Goal: Information Seeking & Learning: Learn about a topic

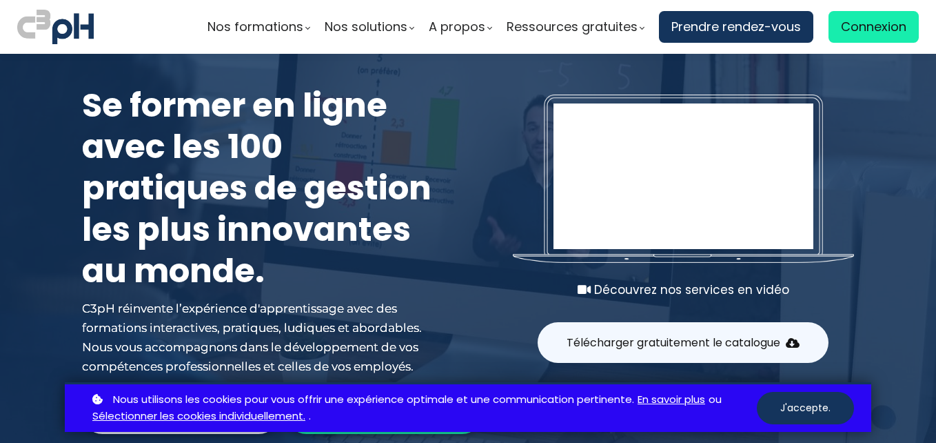
click at [865, 32] on span "Connexion" at bounding box center [874, 27] width 66 height 21
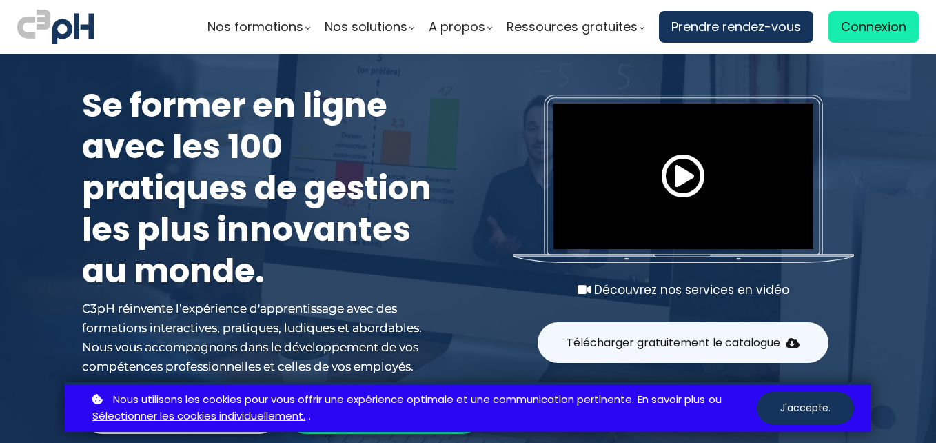
click at [815, 425] on div "Nous utilisons les cookies pour vous offrir une expérience optimale et une comm…" at bounding box center [468, 407] width 807 height 50
click at [812, 417] on button "J'accepte." at bounding box center [805, 408] width 97 height 32
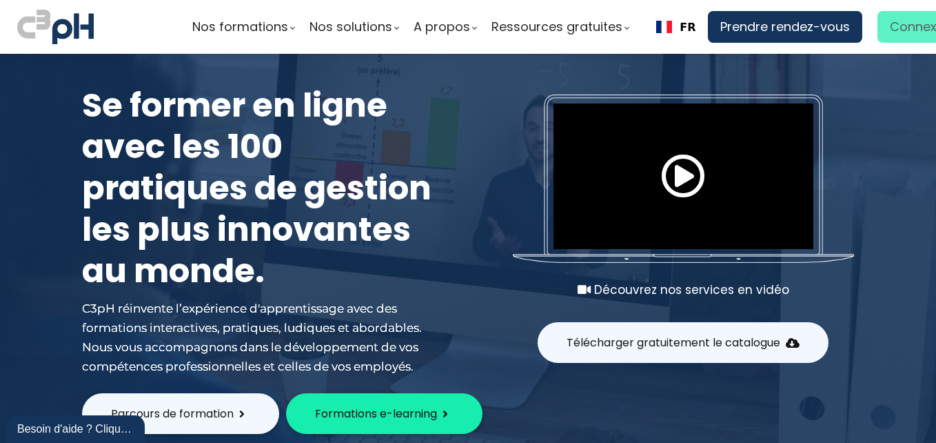
click at [881, 34] on link "Connexion" at bounding box center [923, 27] width 90 height 32
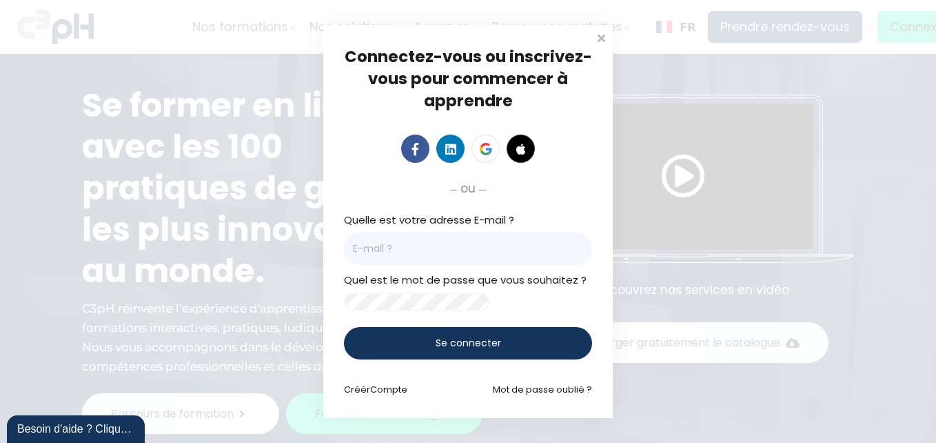
click at [432, 239] on input "email" at bounding box center [468, 248] width 248 height 32
type input "didier.salmon@et.eurofinsca.com"
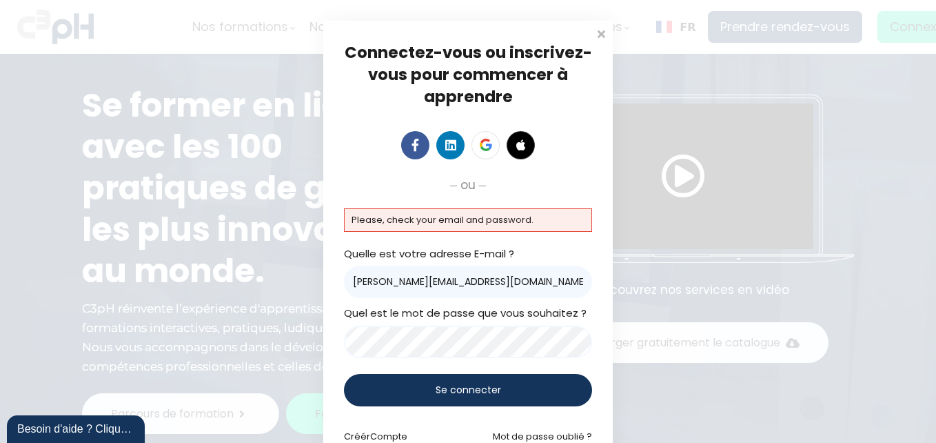
scroll to position [43, 0]
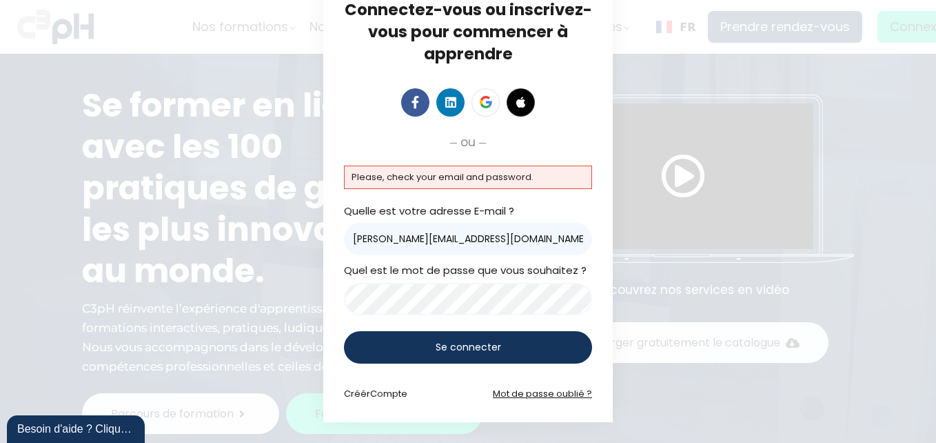
click at [561, 394] on link "Mot de passe oublié ?" at bounding box center [542, 393] width 99 height 13
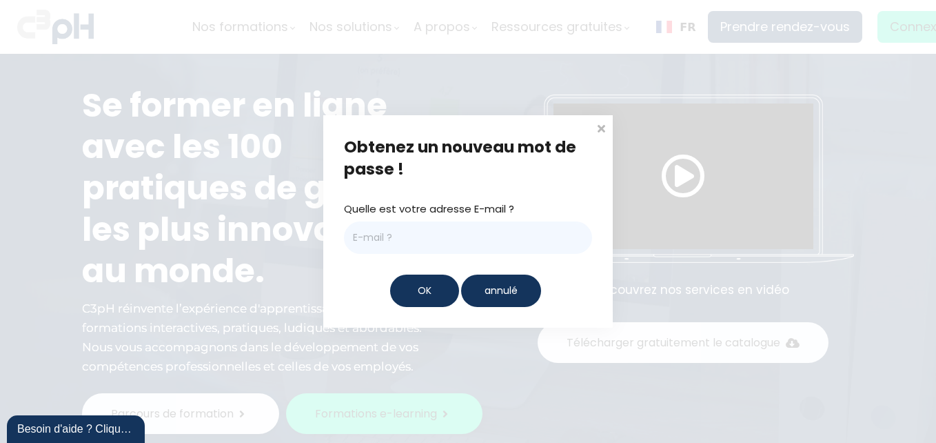
click at [425, 230] on input "email" at bounding box center [468, 237] width 248 height 32
type input "didier.salmon@et.eurofinsca.com"
click at [436, 287] on div "OK" at bounding box center [424, 290] width 69 height 32
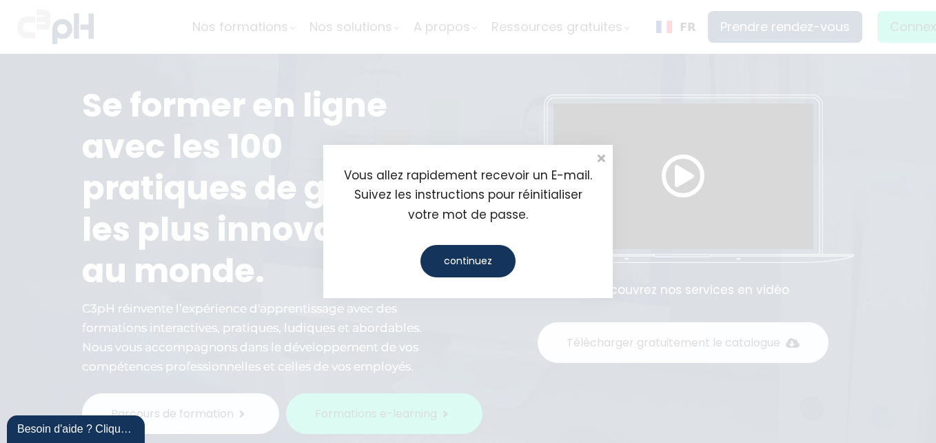
click at [459, 268] on div "continuez" at bounding box center [468, 261] width 95 height 32
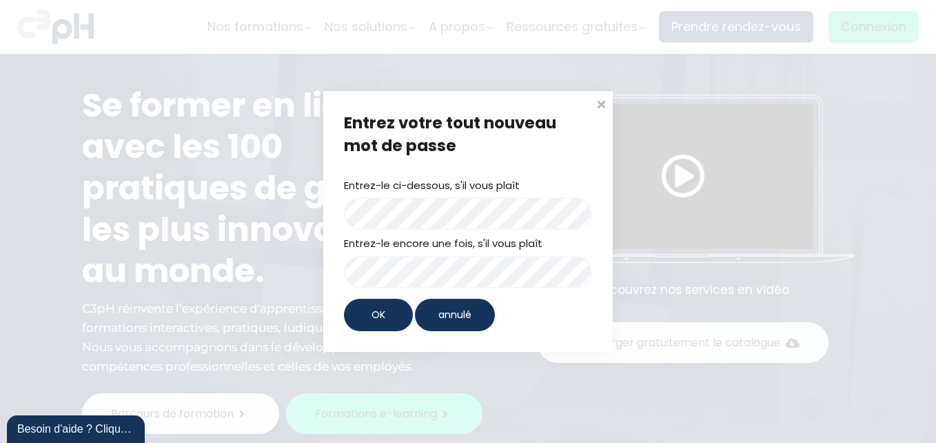
click at [398, 310] on div "OK" at bounding box center [378, 315] width 69 height 32
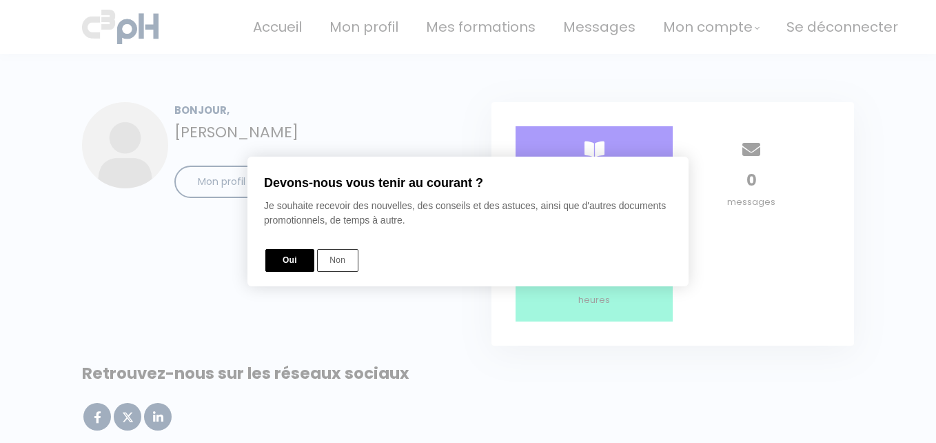
click at [291, 263] on button "Oui" at bounding box center [289, 260] width 49 height 23
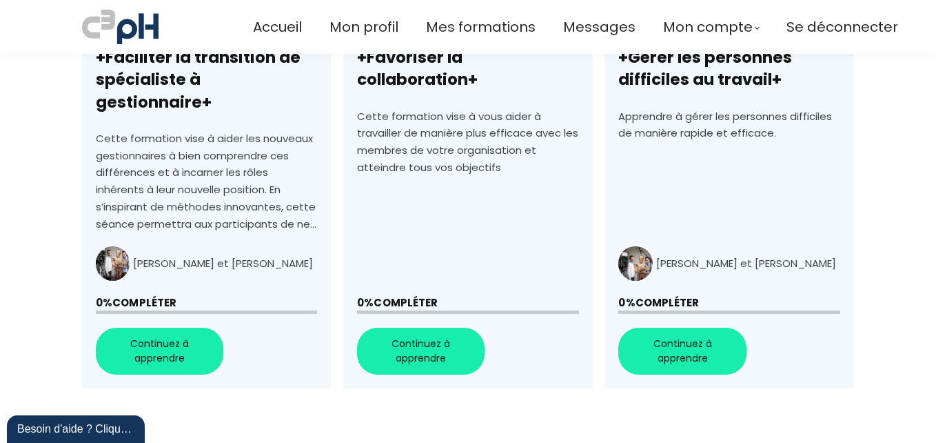
scroll to position [621, 0]
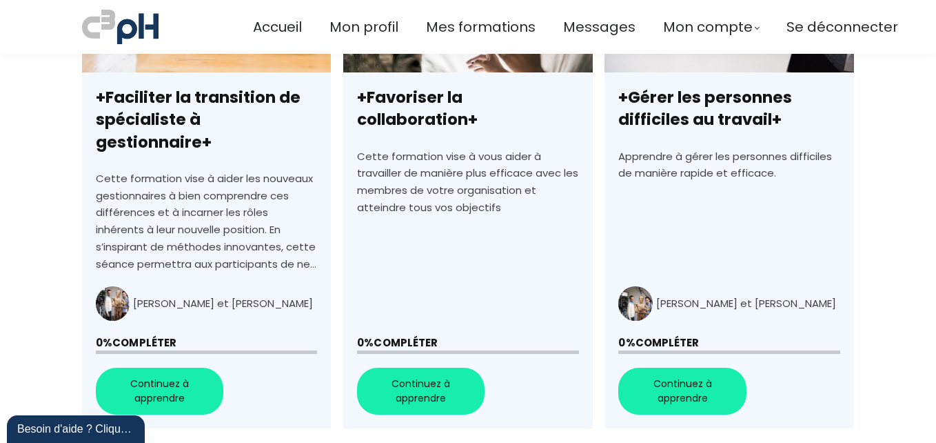
click at [181, 368] on link "+Faciliter la transition de spécialiste à gestionnaire+" at bounding box center [206, 180] width 249 height 496
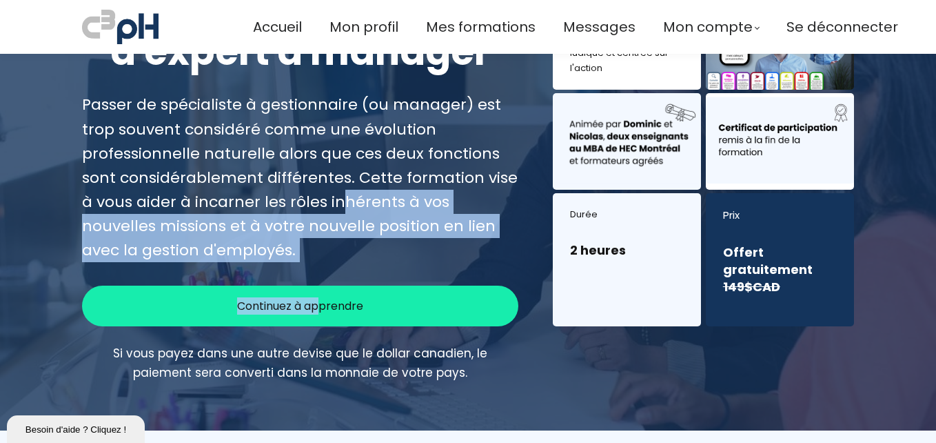
drag, startPoint x: 313, startPoint y: 310, endPoint x: 341, endPoint y: 192, distance: 120.4
click at [341, 197] on div "BIENVENUE ! Faciliter la transition d'expert à manager Passer de spécialiste à …" at bounding box center [300, 173] width 471 height 418
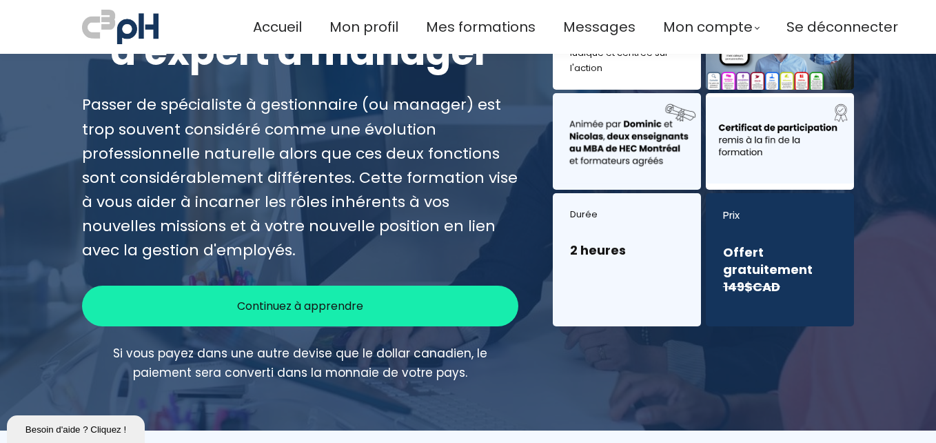
drag, startPoint x: 341, startPoint y: 192, endPoint x: 285, endPoint y: 182, distance: 56.1
click at [285, 182] on div "Passer de spécialiste à gestionnaire (ou manager) est trop souvent considéré co…" at bounding box center [300, 177] width 437 height 170
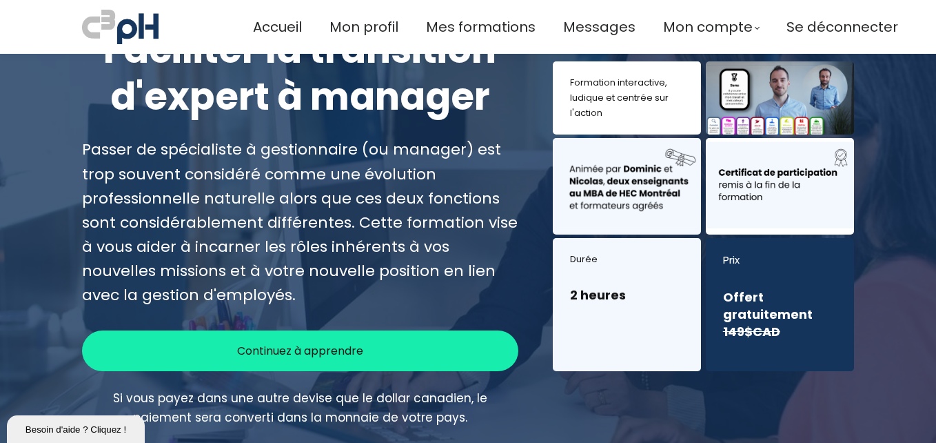
scroll to position [69, 0]
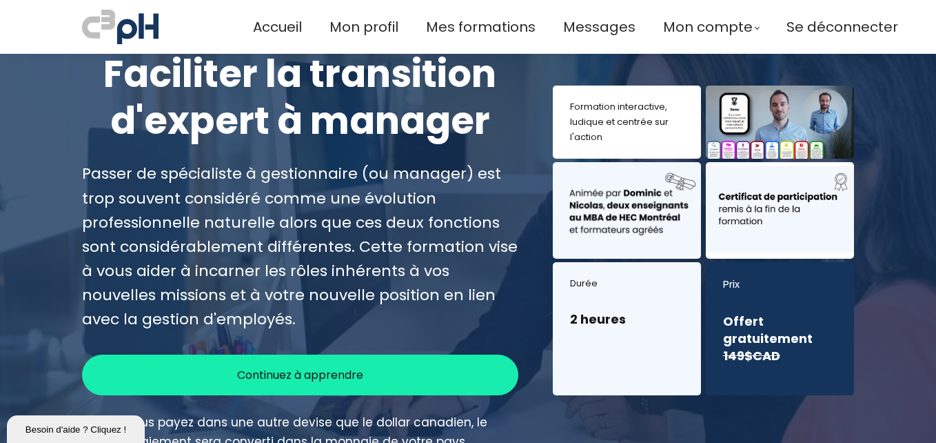
click at [343, 375] on span "Continuez à apprendre" at bounding box center [300, 374] width 126 height 17
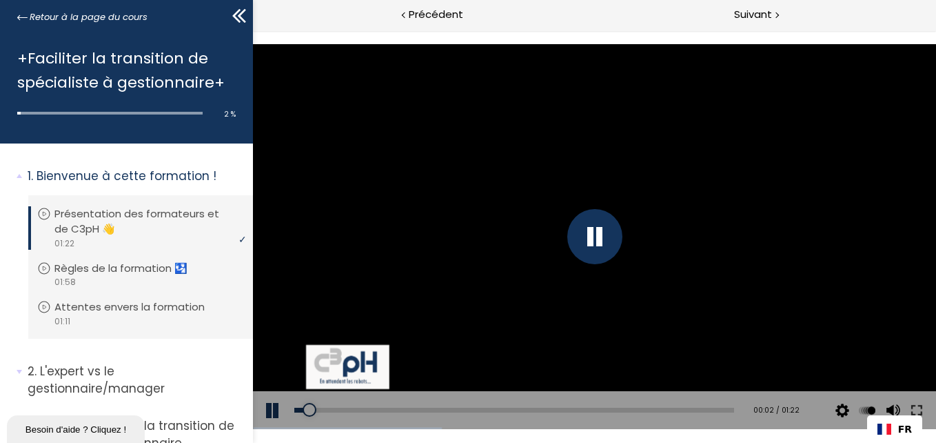
click at [593, 232] on div at bounding box center [594, 236] width 55 height 55
click at [542, 268] on div at bounding box center [593, 236] width 683 height 384
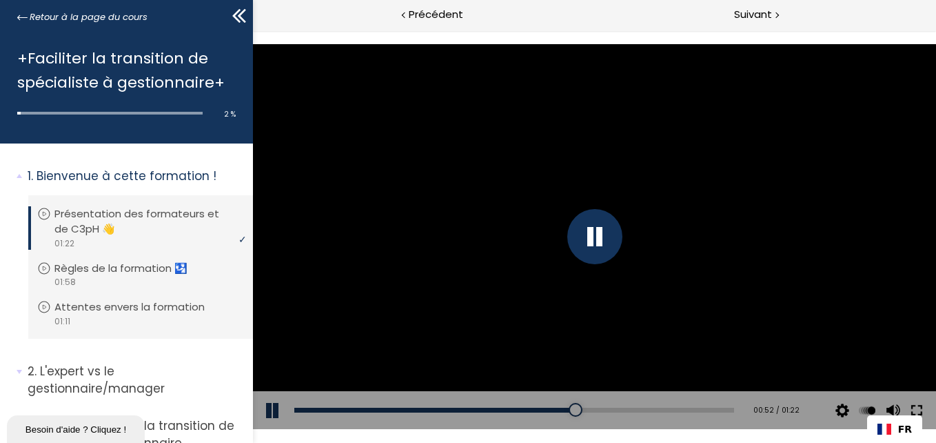
click at [913, 406] on button at bounding box center [916, 410] width 25 height 39
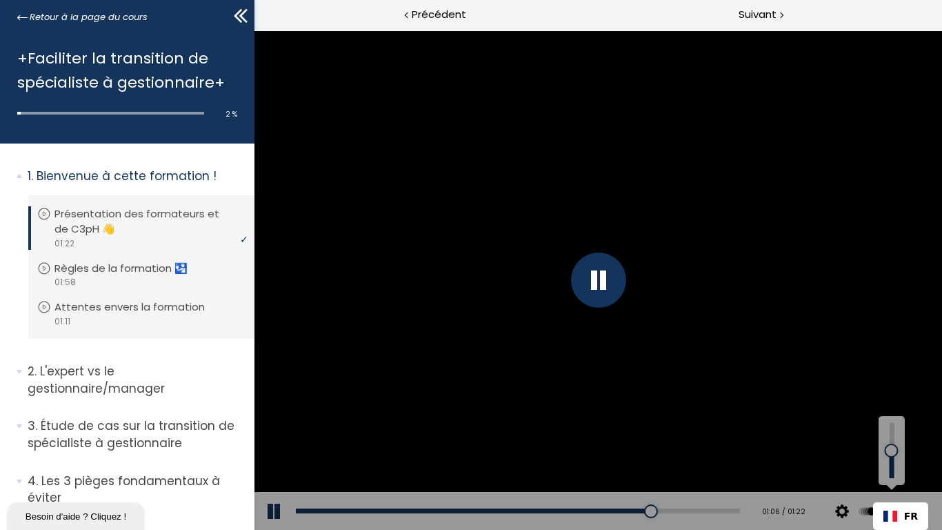
click at [901, 442] on button at bounding box center [891, 511] width 21 height 39
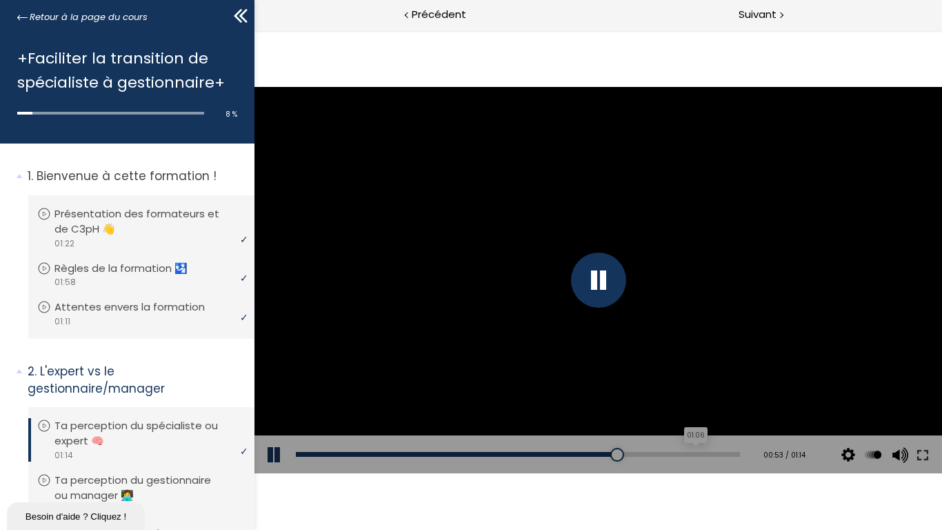
click at [739, 442] on div "01:06" at bounding box center [517, 454] width 444 height 5
click at [817, 442] on div "01:07 / 01:14" at bounding box center [778, 454] width 78 height 39
click at [739, 442] on div "01:13" at bounding box center [517, 454] width 444 height 5
click at [739, 442] on div "01:05" at bounding box center [517, 454] width 444 height 5
click at [583, 442] on div "02:14" at bounding box center [517, 454] width 444 height 5
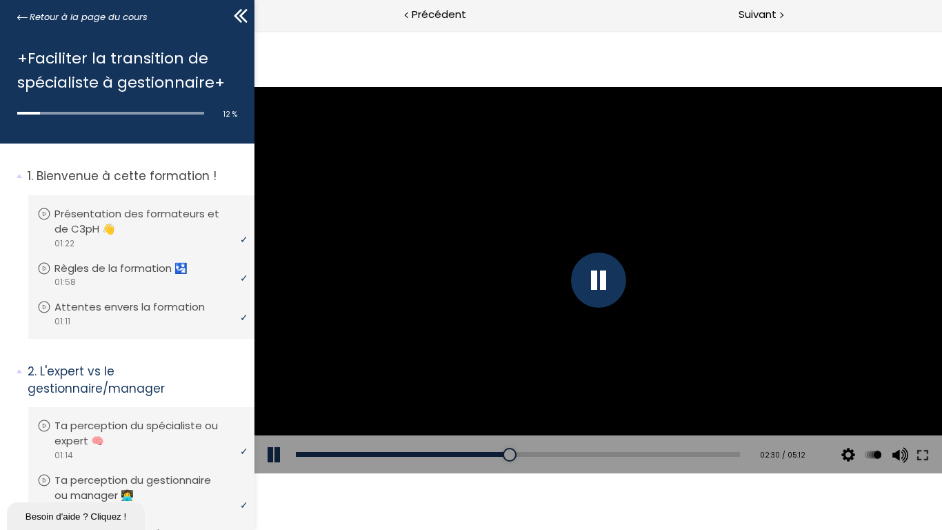
click at [619, 442] on div "02:30" at bounding box center [517, 454] width 444 height 5
click at [692, 442] on div "03:04" at bounding box center [517, 454] width 444 height 5
click at [714, 442] on div "03:15" at bounding box center [517, 454] width 444 height 5
click at [728, 442] on div "03:21" at bounding box center [517, 454] width 444 height 5
click at [739, 442] on div "04:25" at bounding box center [517, 454] width 444 height 5
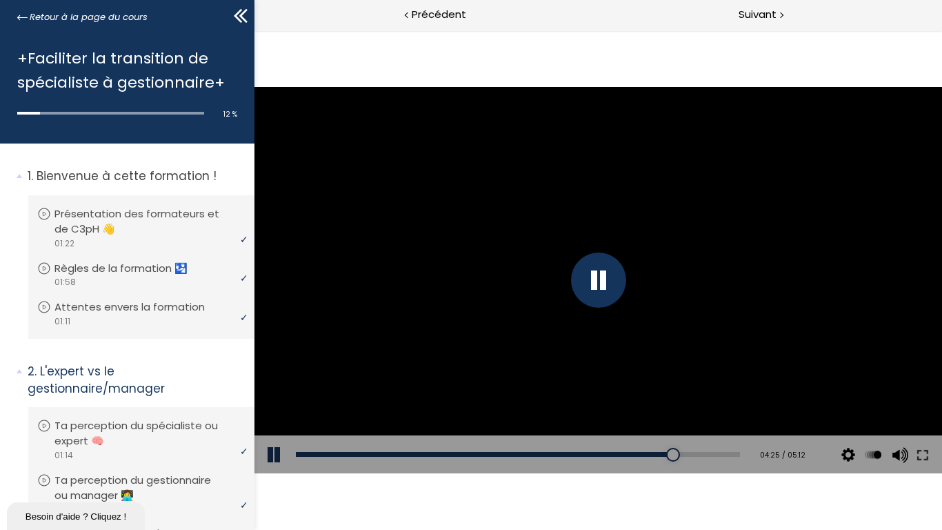
click at [739, 442] on div "04:44" at bounding box center [517, 454] width 444 height 5
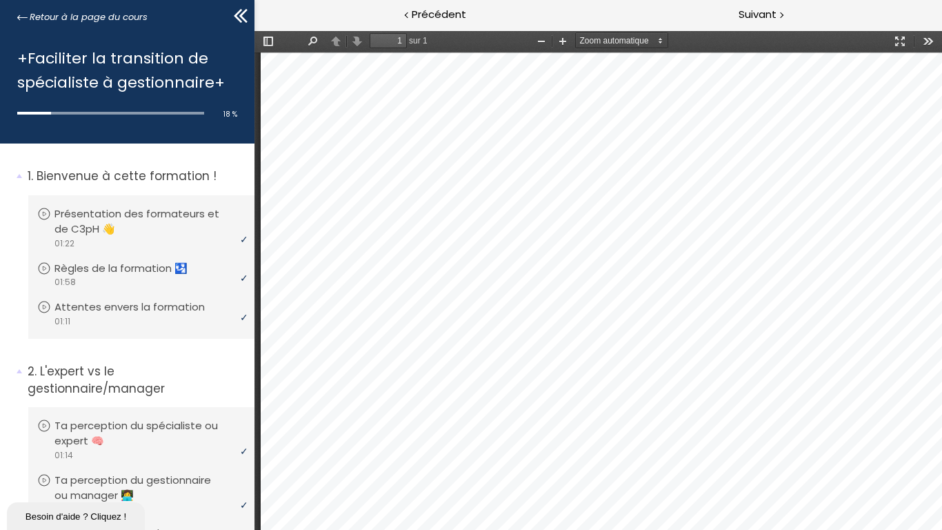
scroll to position [473, 0]
click at [936, 285] on div at bounding box center [598, 70] width 688 height 980
click at [936, 43] on button "Outils" at bounding box center [927, 40] width 22 height 17
click at [561, 442] on div at bounding box center [602, 70] width 696 height 980
click at [936, 442] on div at bounding box center [598, 70] width 688 height 980
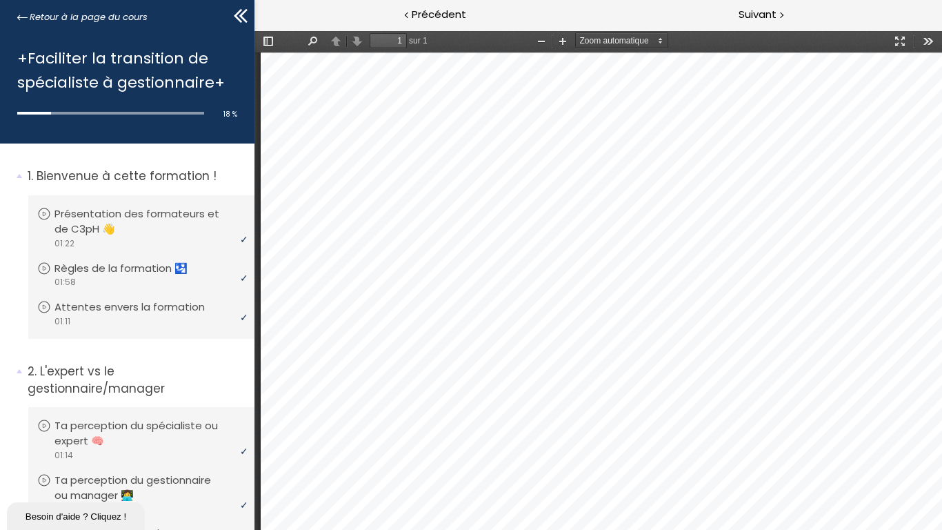
click at [936, 442] on div at bounding box center [598, 70] width 688 height 980
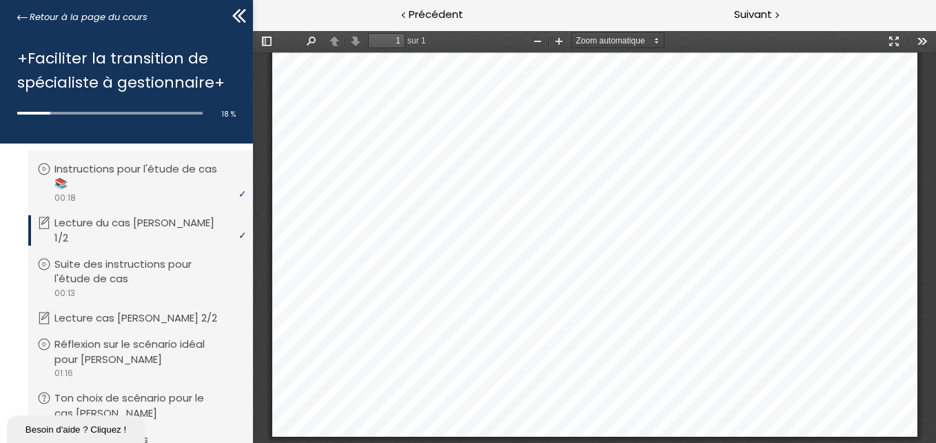
scroll to position [552, 0]
click at [114, 312] on p "Lecture cas [PERSON_NAME] 2/2" at bounding box center [149, 319] width 183 height 15
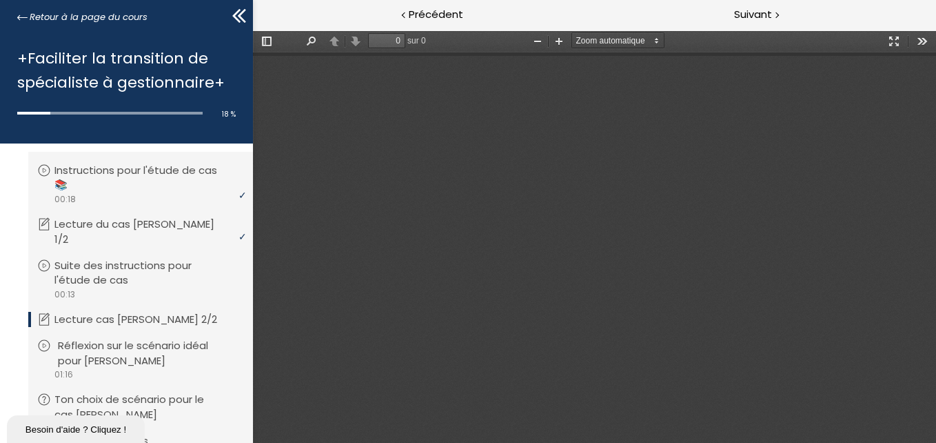
type input "1"
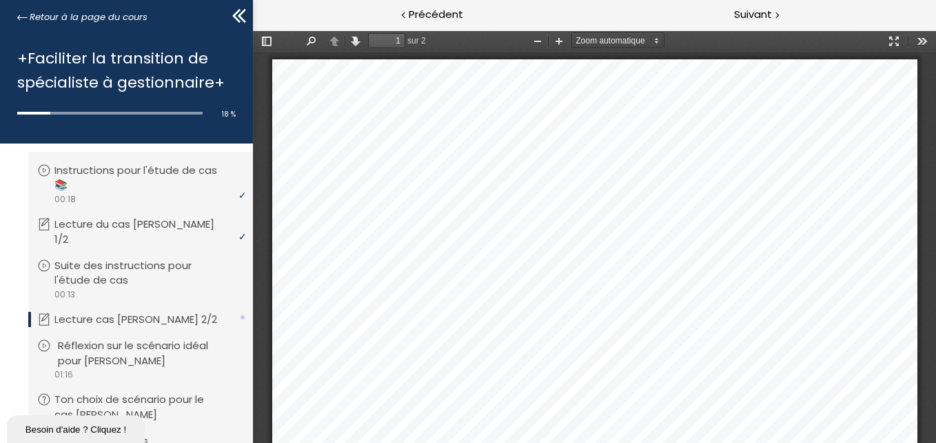
scroll to position [7, 0]
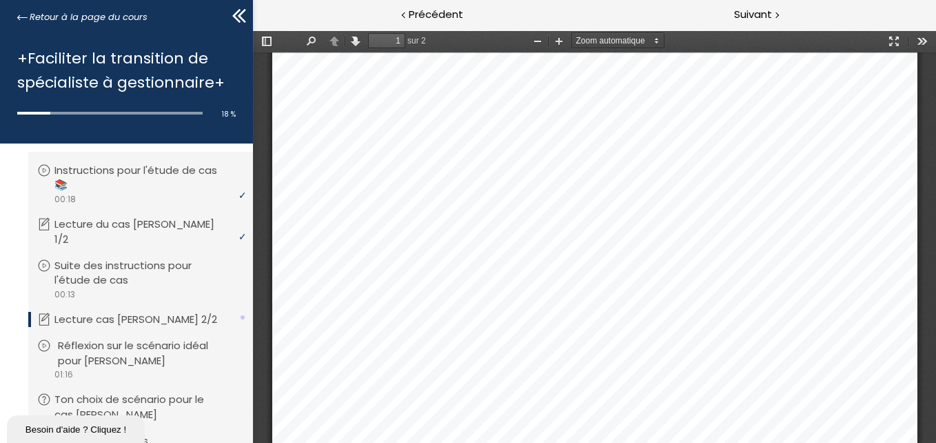
click at [119, 338] on p "Réflexion sur le scénario idéal pour [PERSON_NAME]" at bounding box center [151, 353] width 186 height 30
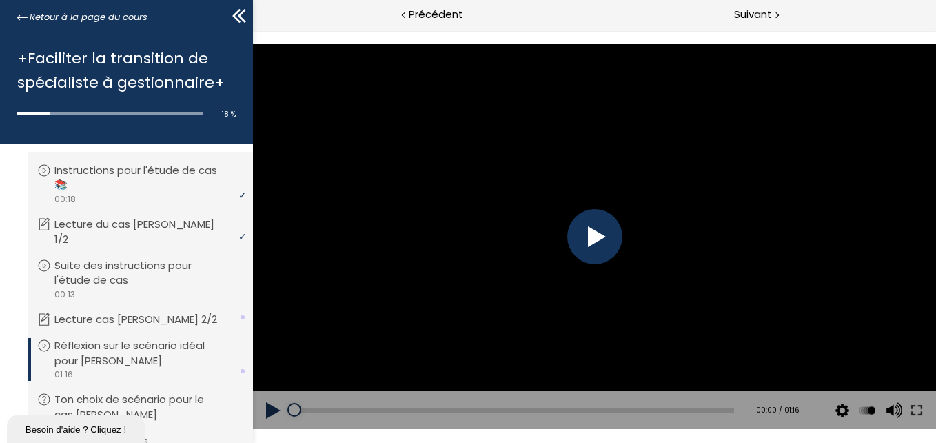
click at [588, 248] on div at bounding box center [594, 236] width 55 height 55
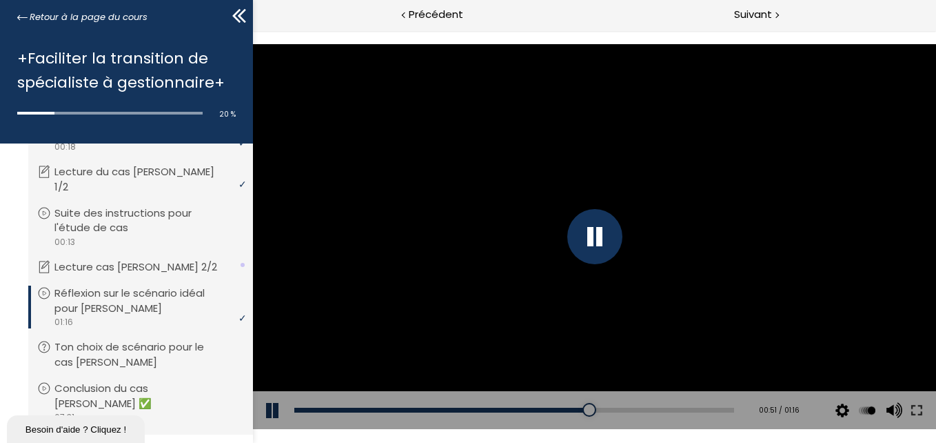
scroll to position [690, 0]
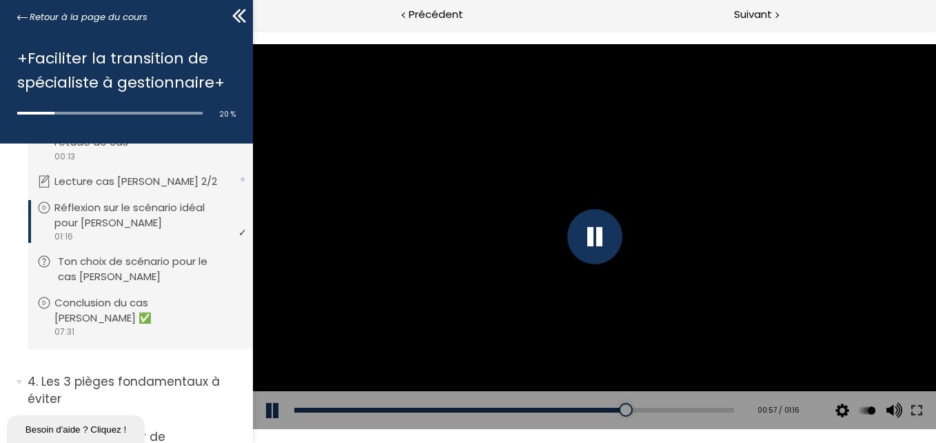
click at [150, 254] on p "Ton choix de scénario pour le cas [PERSON_NAME]" at bounding box center [151, 269] width 186 height 30
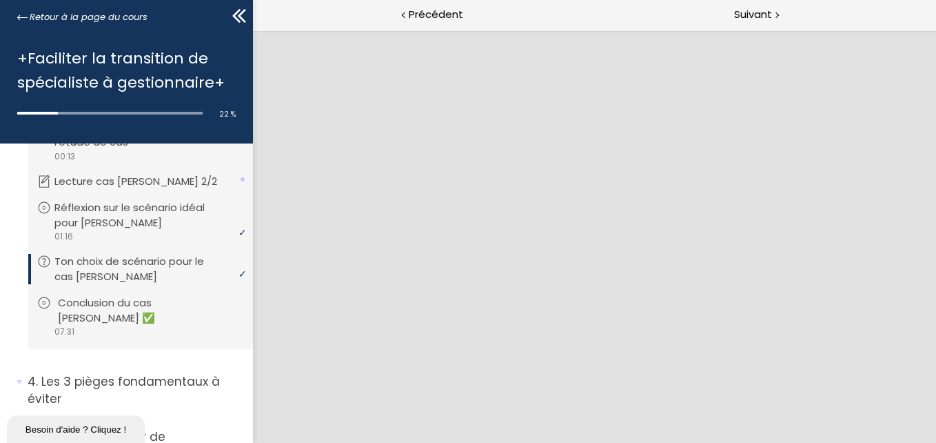
click at [188, 295] on p "Conclusion du cas [PERSON_NAME] ✅" at bounding box center [151, 310] width 186 height 30
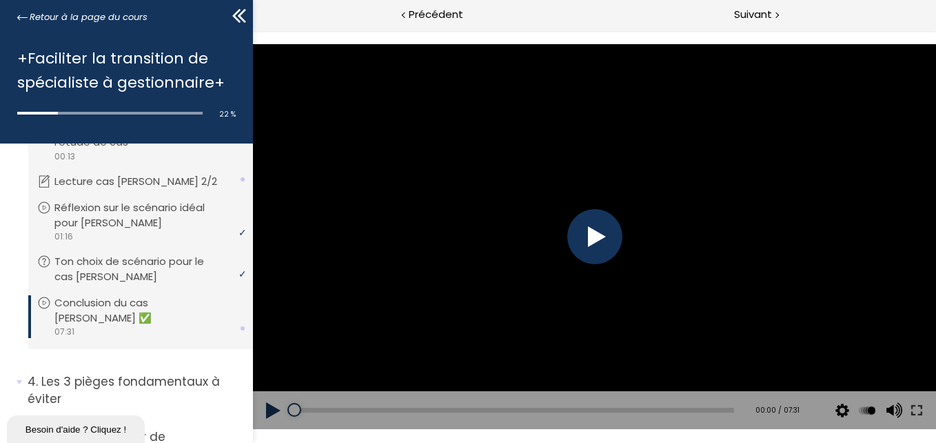
click at [585, 245] on div at bounding box center [594, 236] width 55 height 55
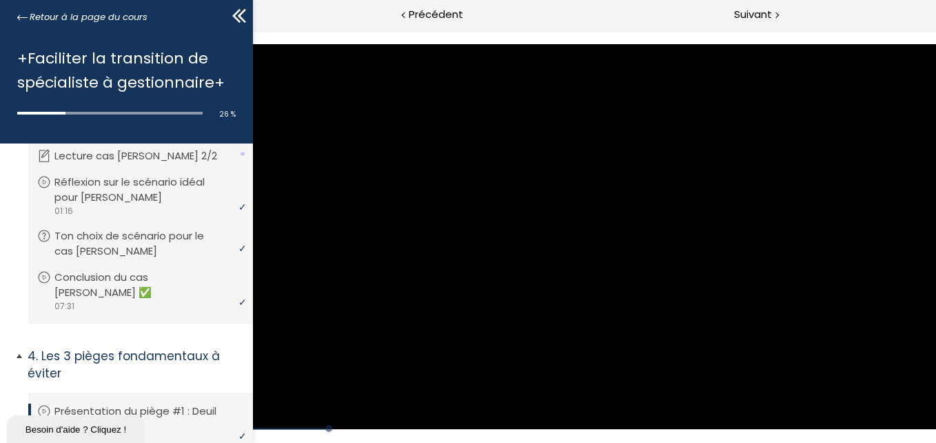
scroll to position [790, 0]
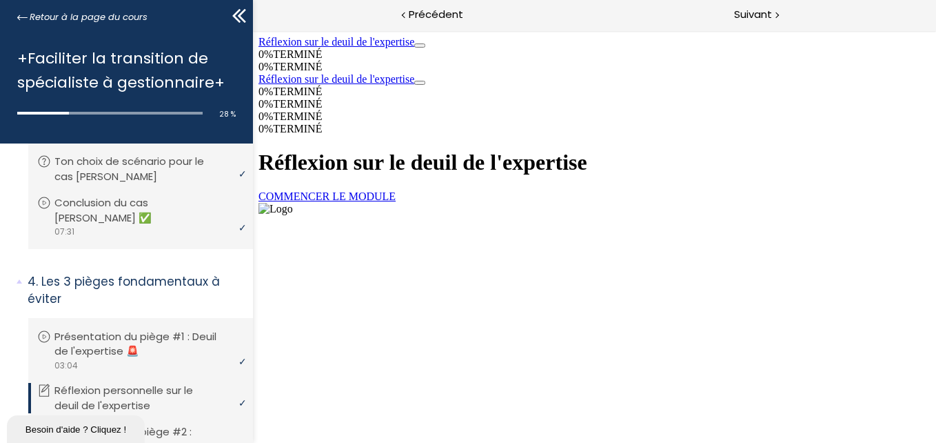
click at [395, 202] on link "COMMENCER LE MODULE" at bounding box center [326, 196] width 137 height 12
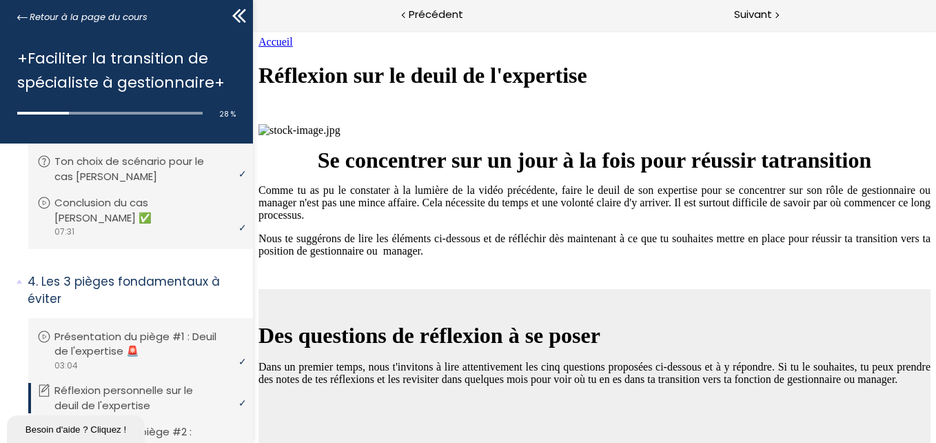
scroll to position [1151, 0]
